Goal: Information Seeking & Learning: Check status

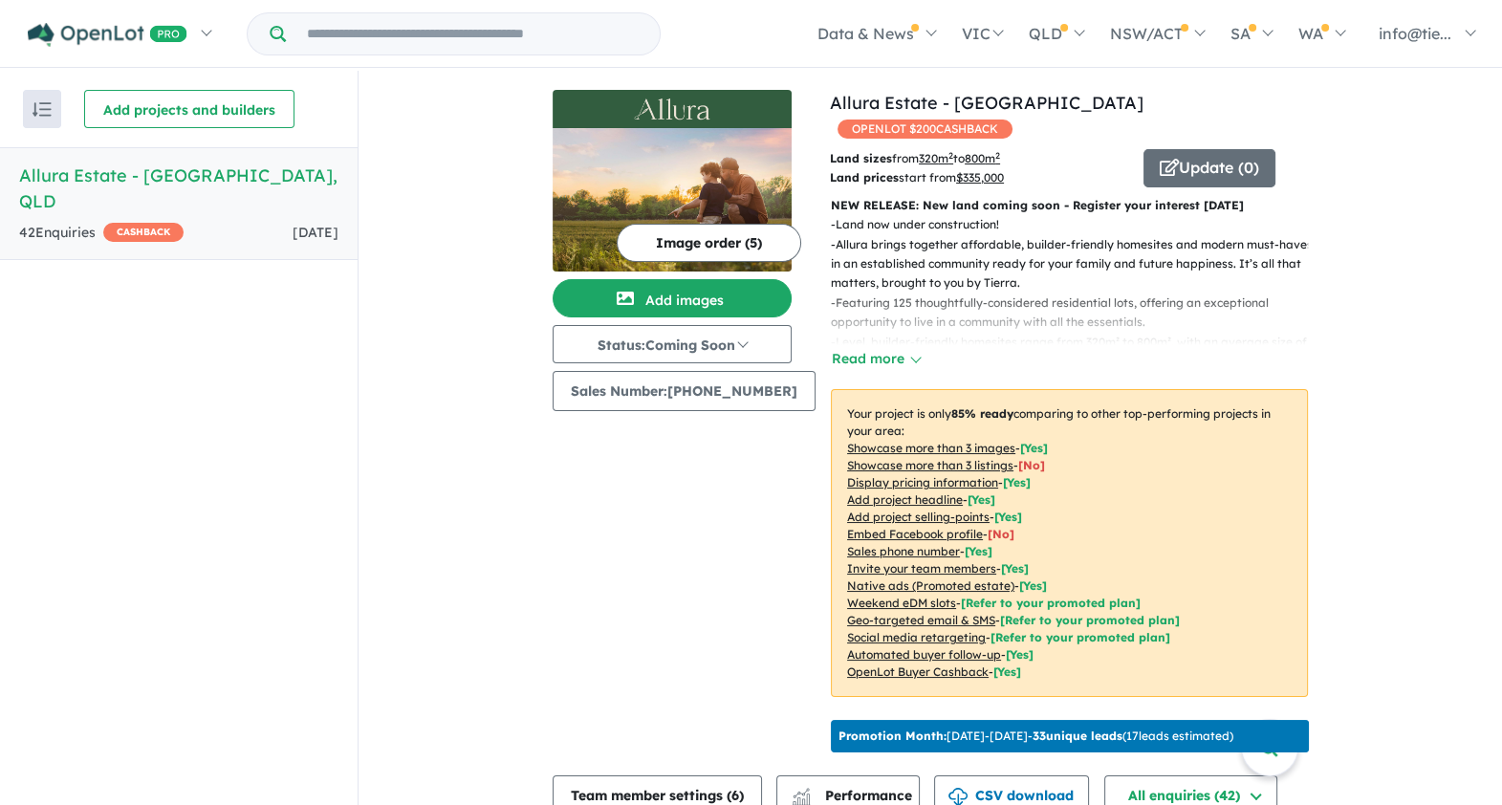
click at [75, 222] on div "42 Enquir ies ( 0 unread) CASHBACK" at bounding box center [101, 233] width 164 height 23
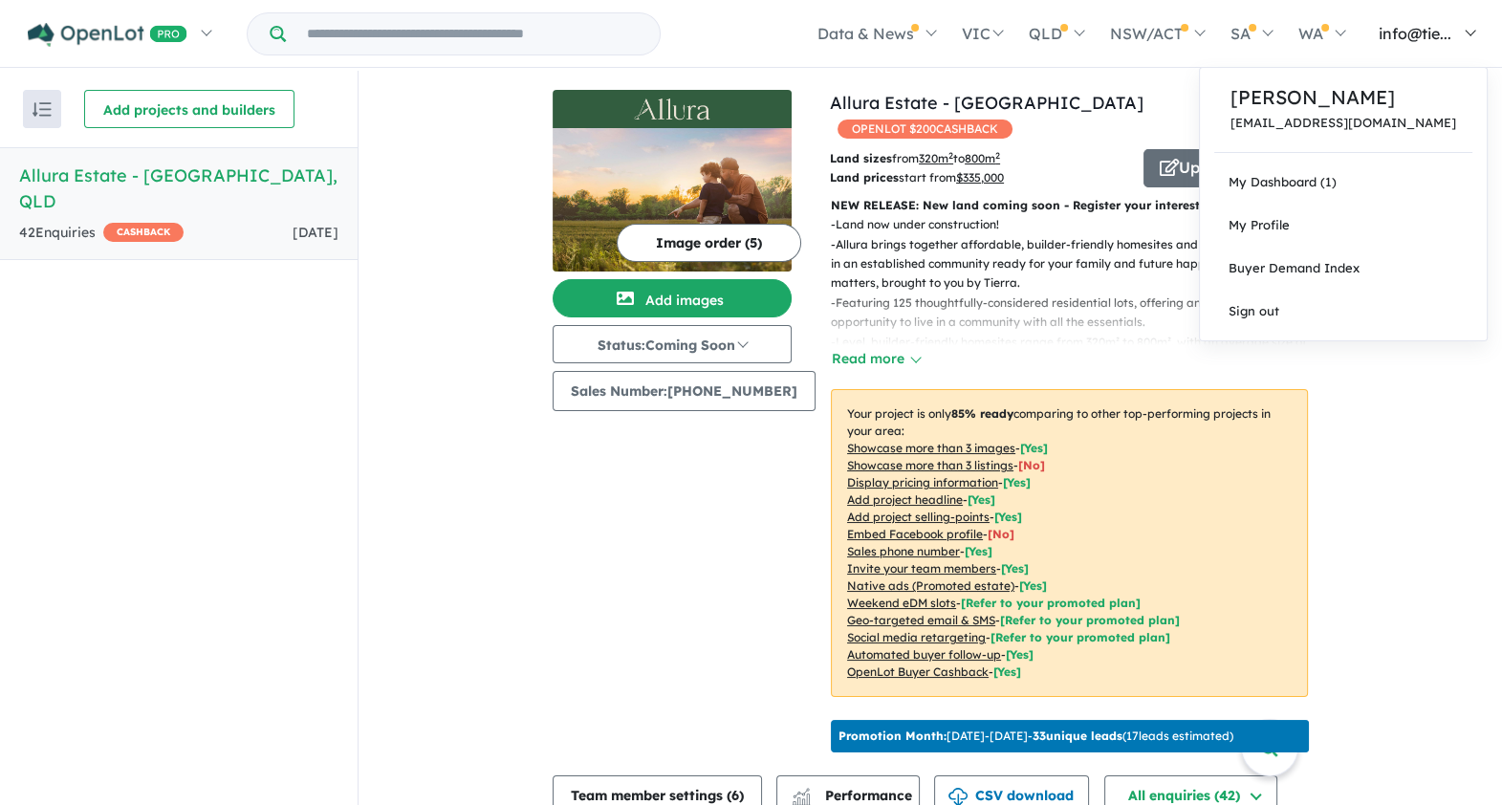
click at [1419, 29] on span "info@tie..." at bounding box center [1415, 33] width 73 height 19
click at [1338, 267] on link "Buyer Demand Index" at bounding box center [1343, 268] width 287 height 43
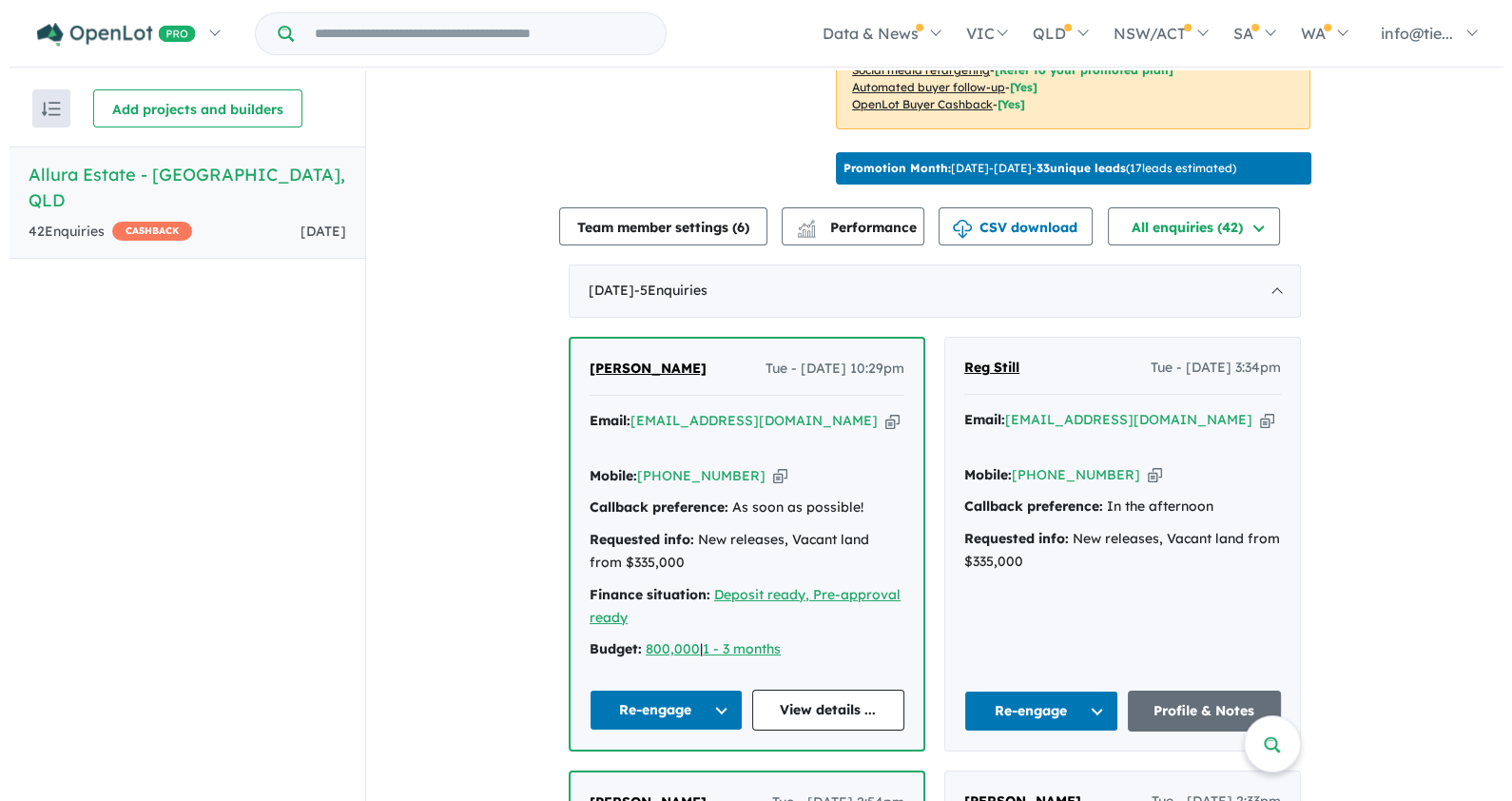
scroll to position [595, 0]
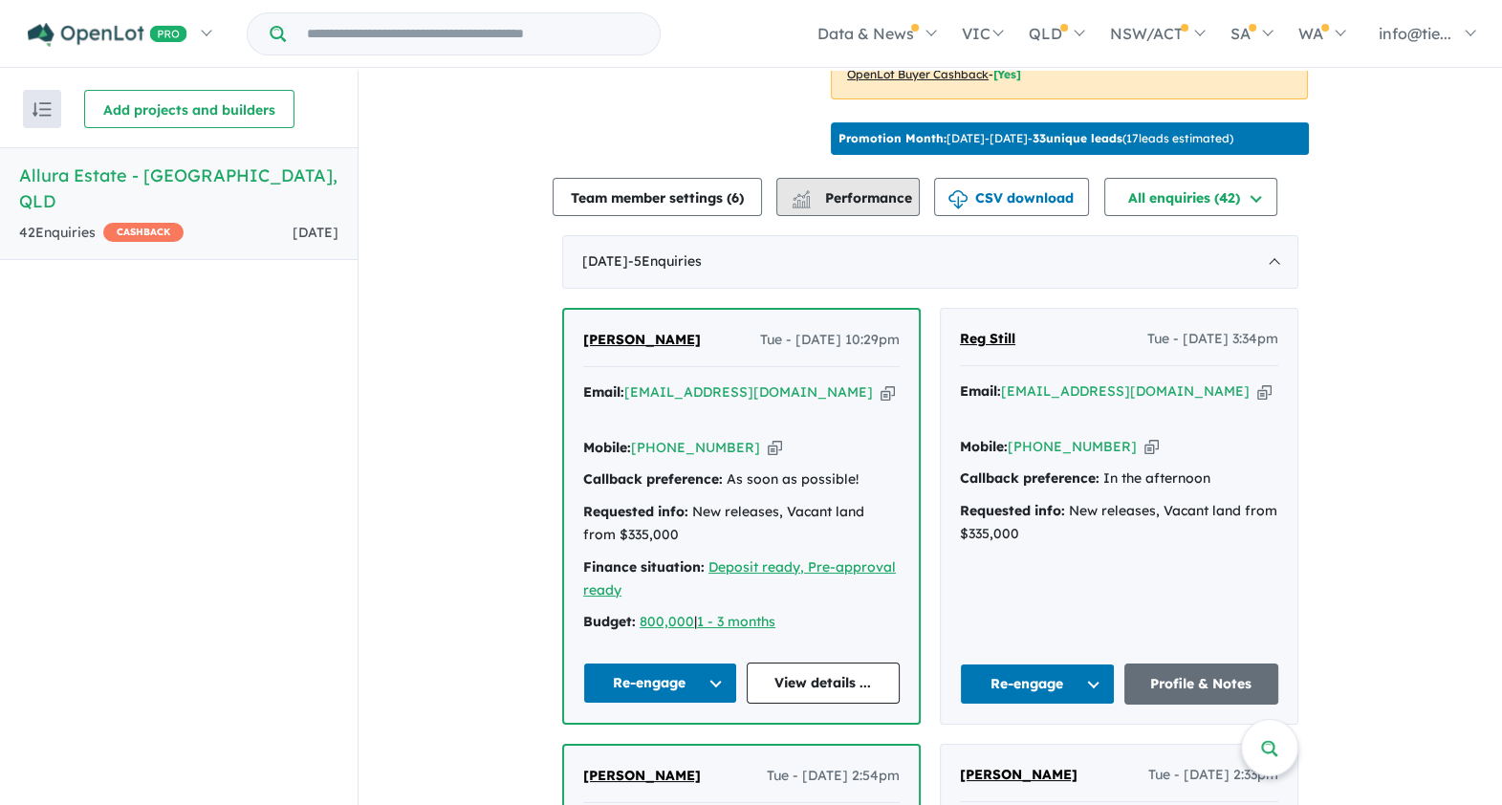
click at [820, 181] on div "button" at bounding box center [801, 199] width 38 height 36
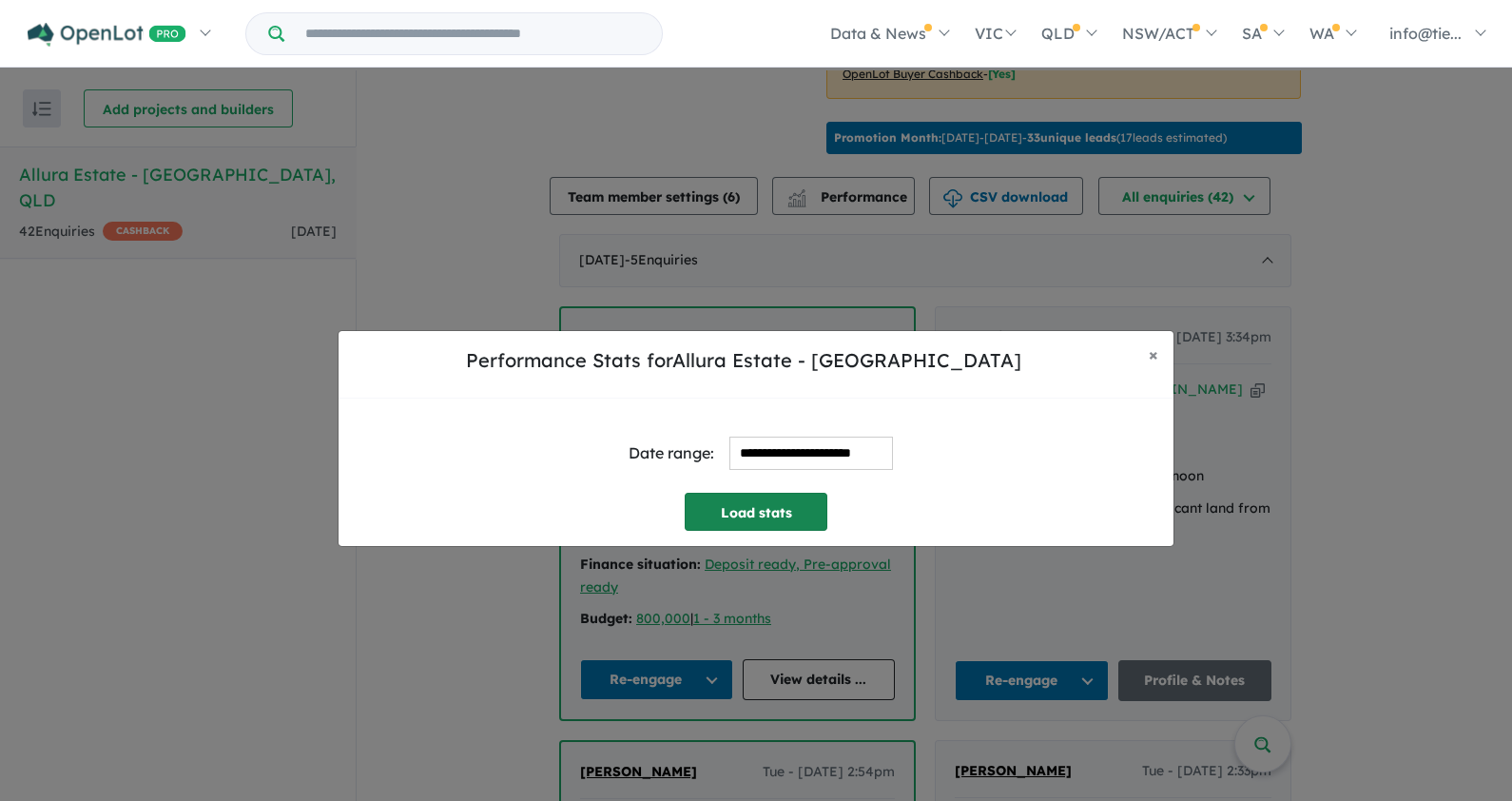
click at [779, 508] on button "Load stats" at bounding box center [755, 511] width 142 height 38
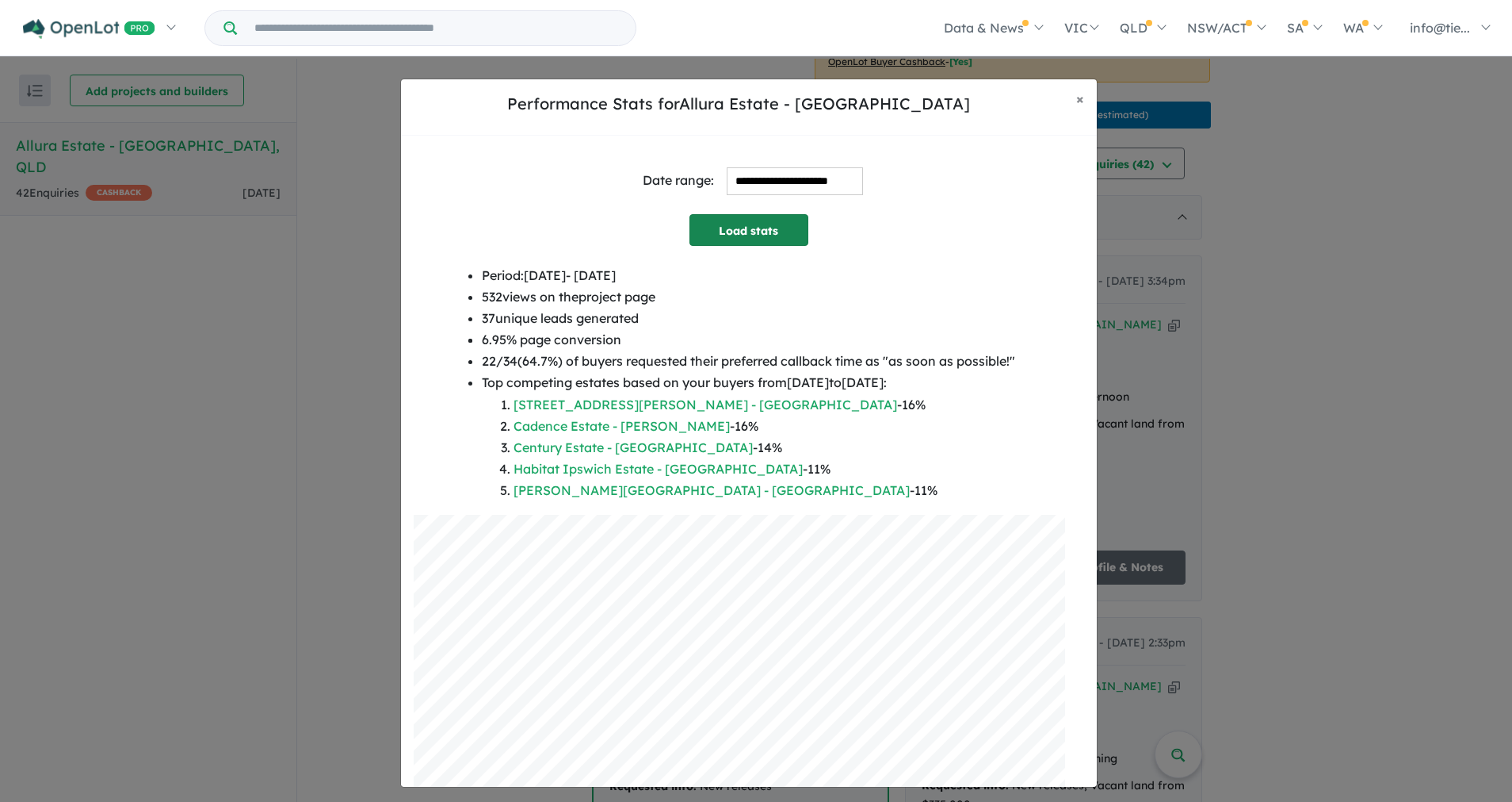
click at [741, 233] on button "Load stats" at bounding box center [749, 230] width 119 height 32
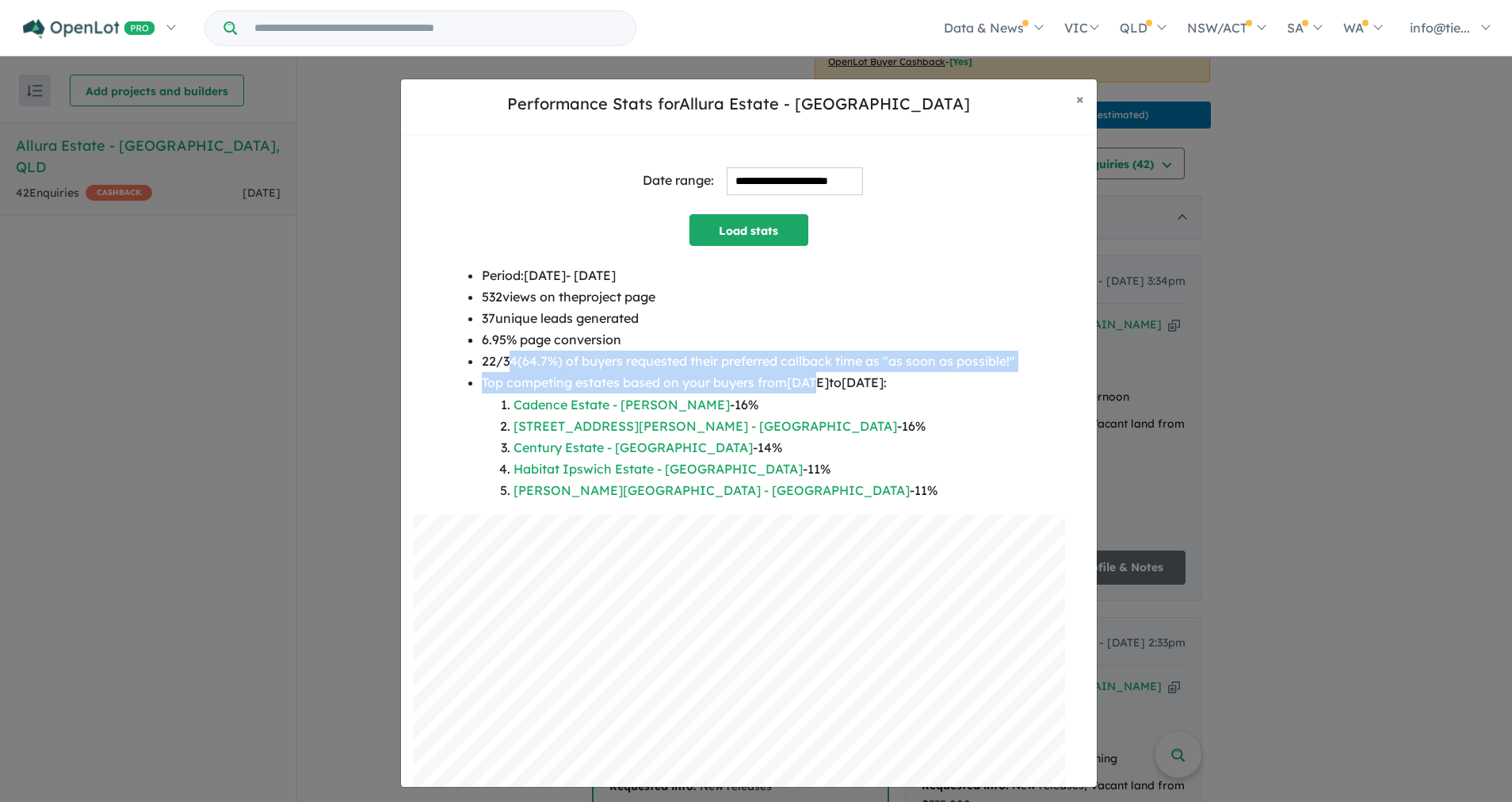
drag, startPoint x: 494, startPoint y: 361, endPoint x: 811, endPoint y: 378, distance: 317.5
click at [811, 378] on ul "Period: [DATE] - [DATE] 532 views on the project page 37 unique leads generated…" at bounding box center [748, 383] width 533 height 237
drag, startPoint x: 811, startPoint y: 378, endPoint x: 721, endPoint y: 367, distance: 90.7
click at [721, 367] on li "22 / 34 ( 64.7 %) of buyers requested their preferred callback time as " as soo…" at bounding box center [748, 362] width 533 height 22
click at [711, 359] on li "22 / 34 ( 64.7 %) of buyers requested their preferred callback time as " as soo…" at bounding box center [748, 362] width 533 height 22
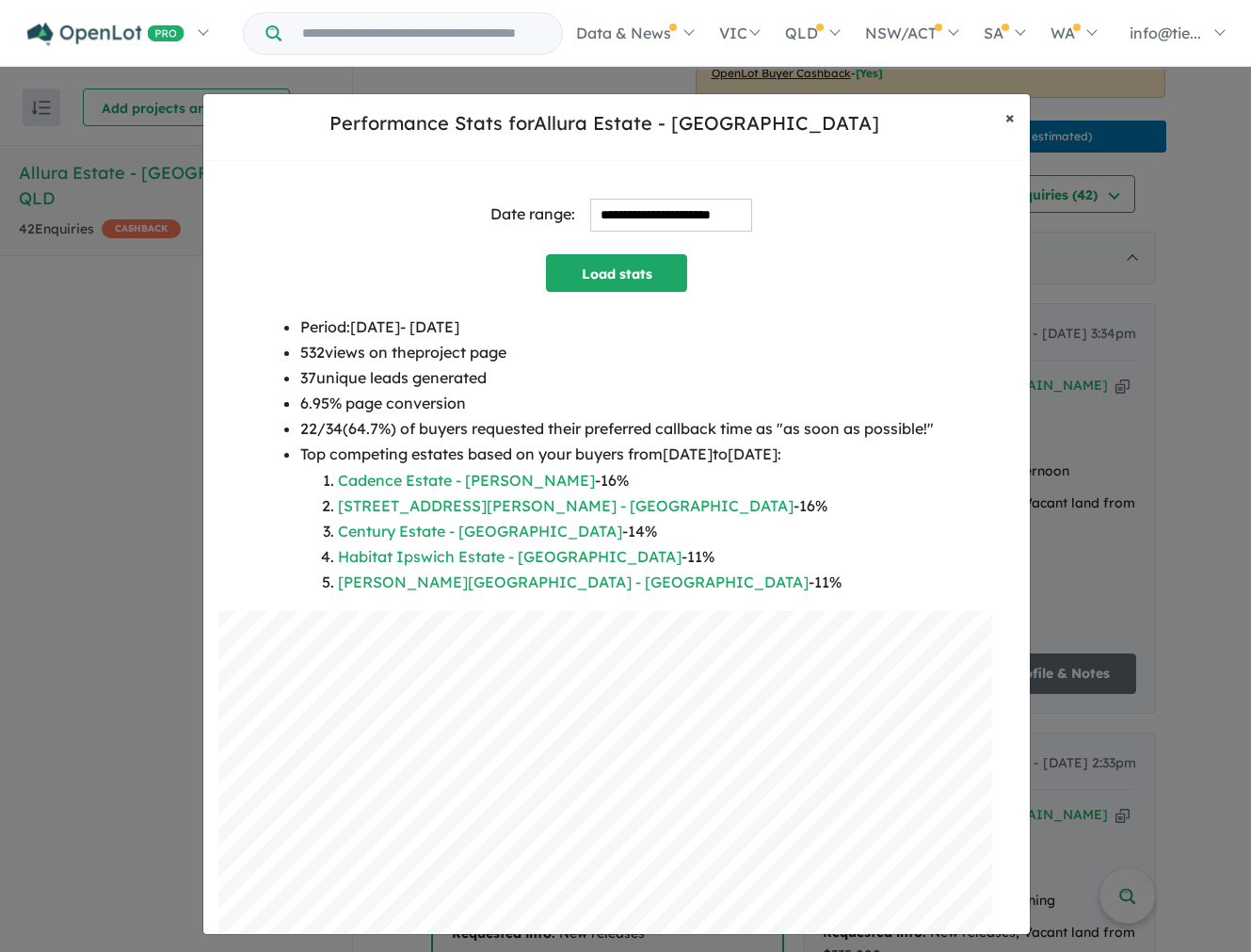
click at [1012, 118] on span "×" at bounding box center [1010, 117] width 10 height 22
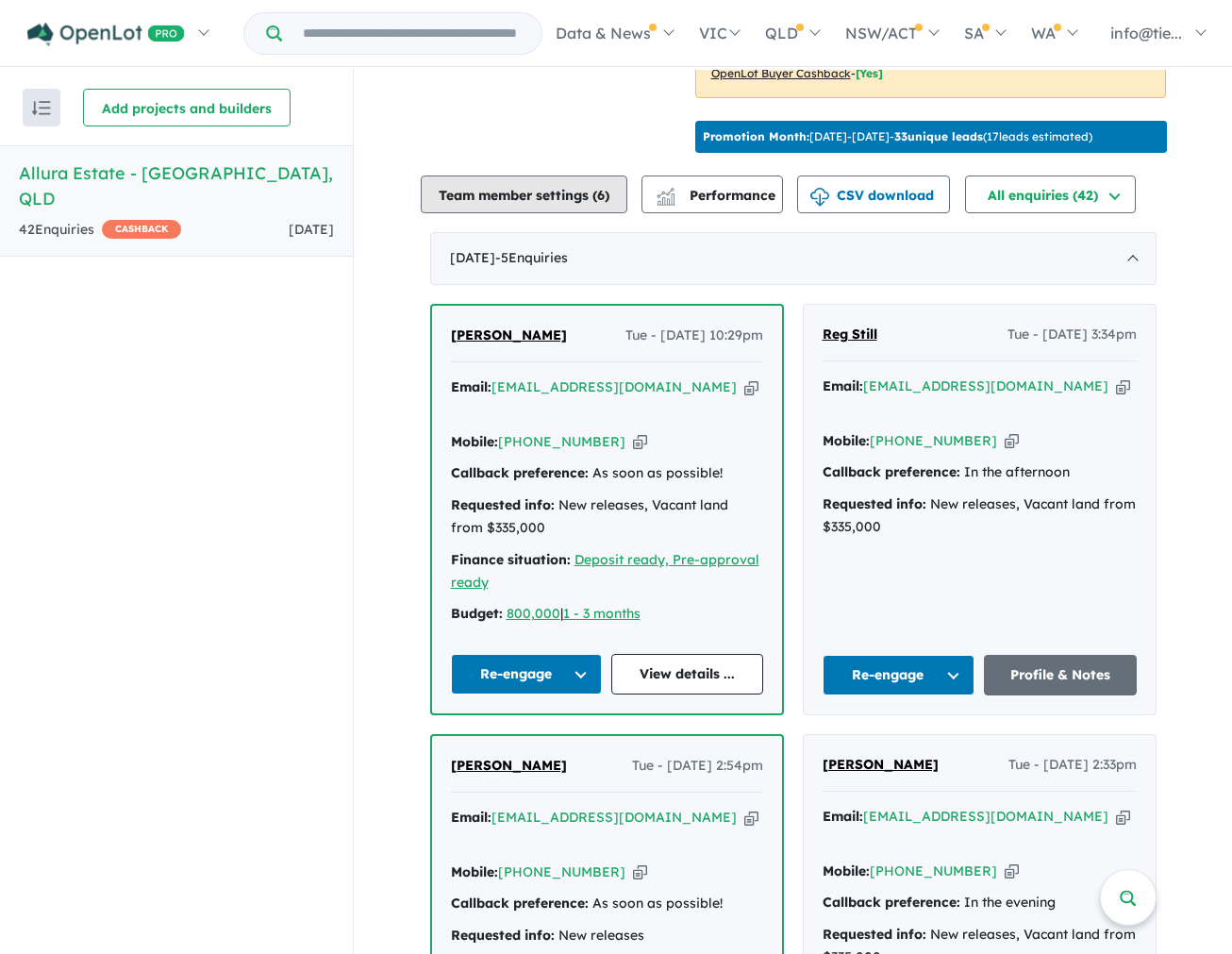
click at [538, 183] on button "Team member settings ( 6 )" at bounding box center [523, 194] width 206 height 37
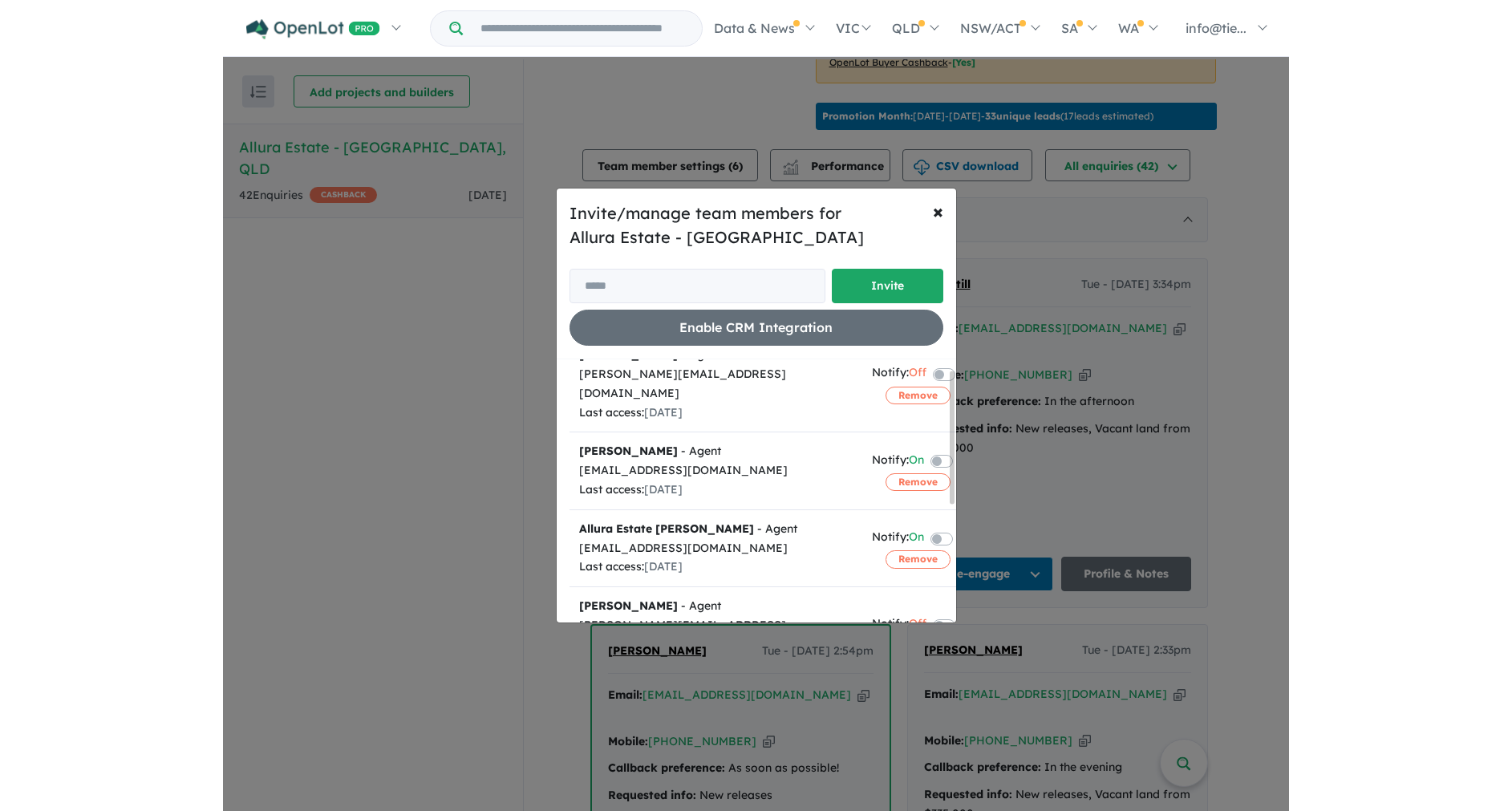
scroll to position [0, 0]
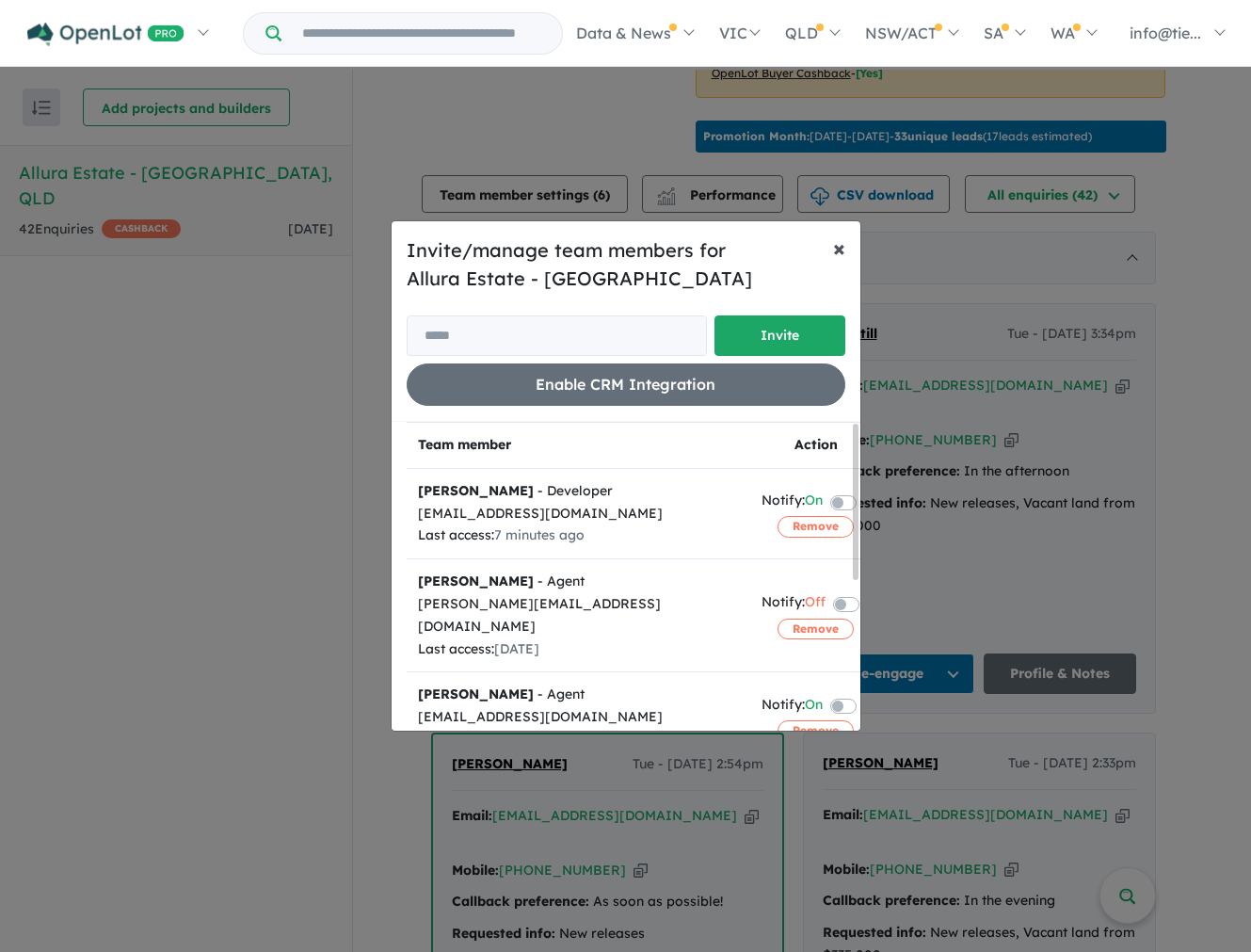
click at [841, 244] on span "×" at bounding box center [839, 247] width 12 height 29
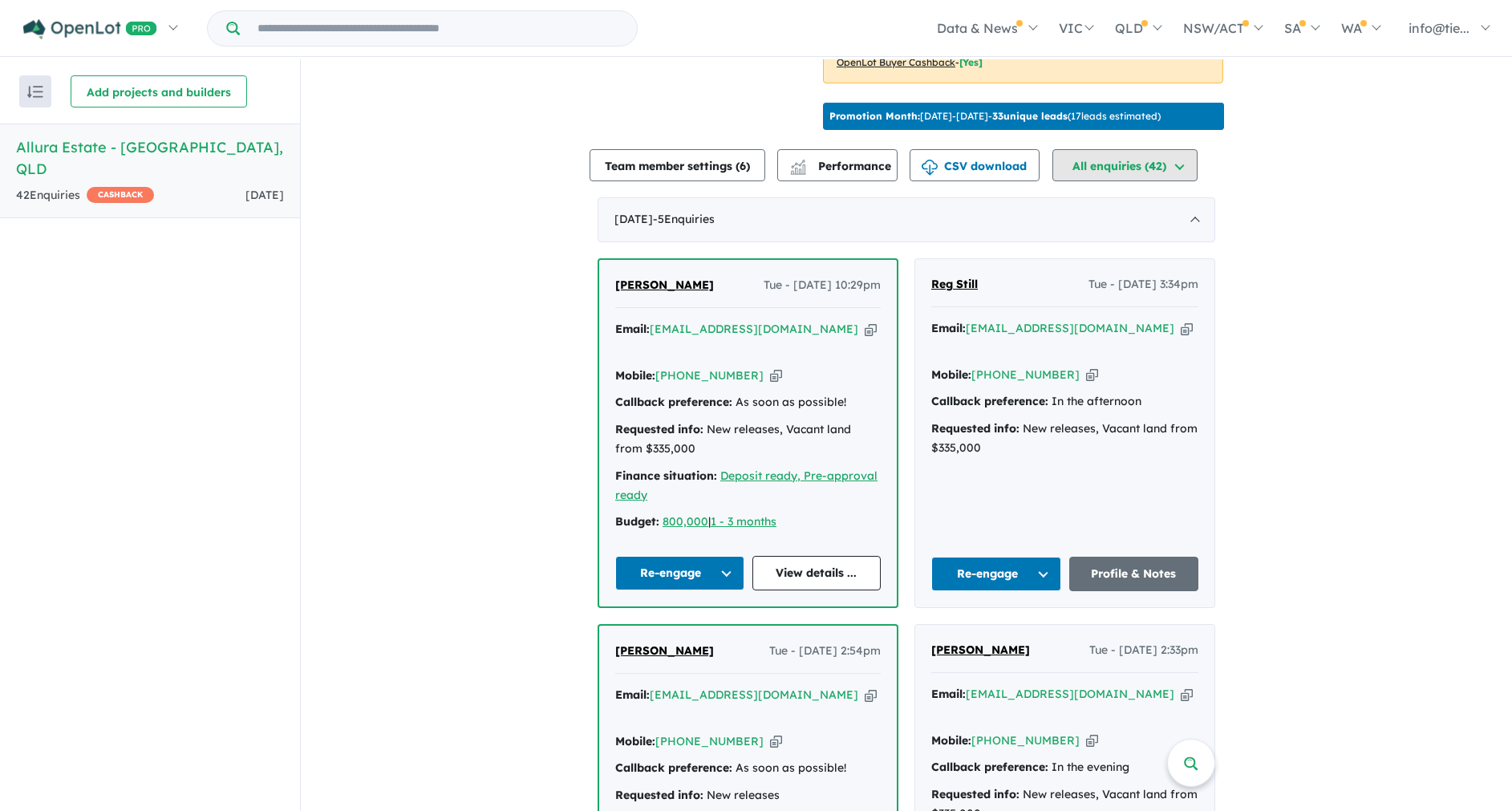
click at [1101, 158] on button "All enquiries ( 42 )" at bounding box center [1124, 165] width 145 height 32
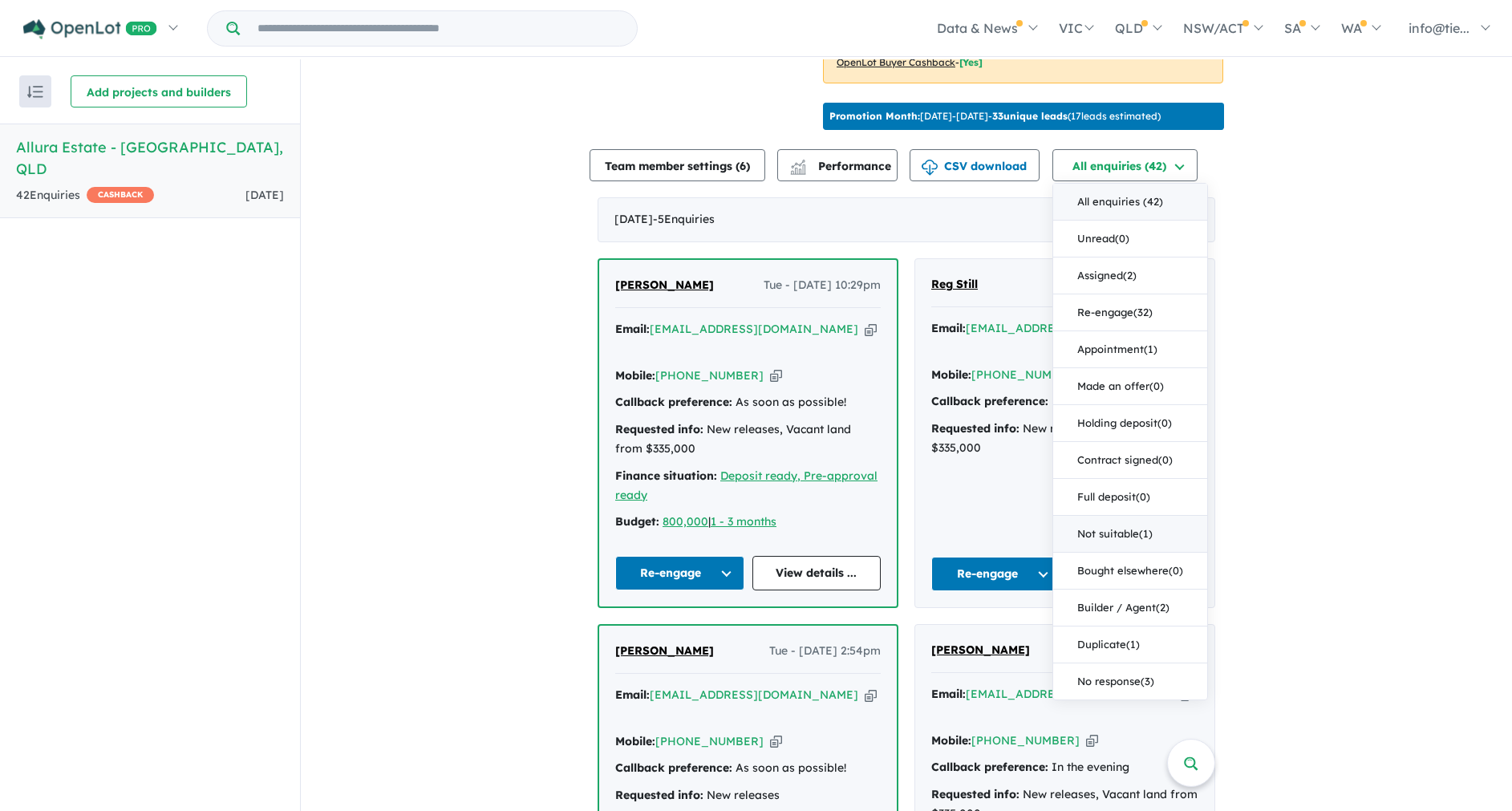
click at [1135, 528] on button "Not suitable ( 1 )" at bounding box center [1130, 534] width 154 height 37
